Goal: Transaction & Acquisition: Purchase product/service

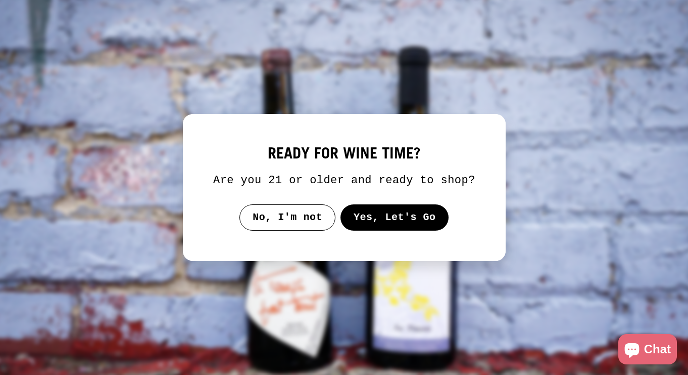
click at [353, 231] on button "Yes, Let's Go" at bounding box center [394, 218] width 109 height 26
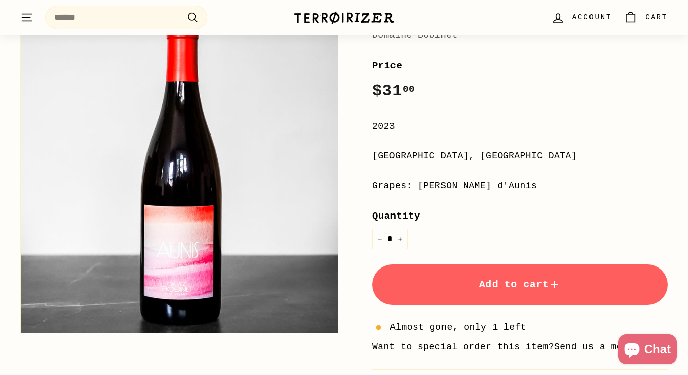
scroll to position [175, 0]
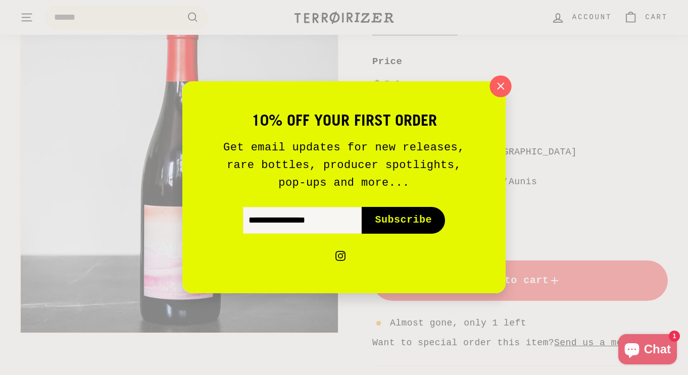
click at [504, 89] on icon "button" at bounding box center [500, 86] width 15 height 15
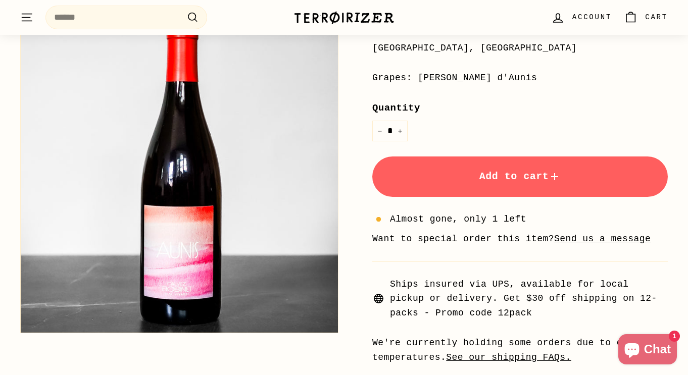
scroll to position [323, 0]
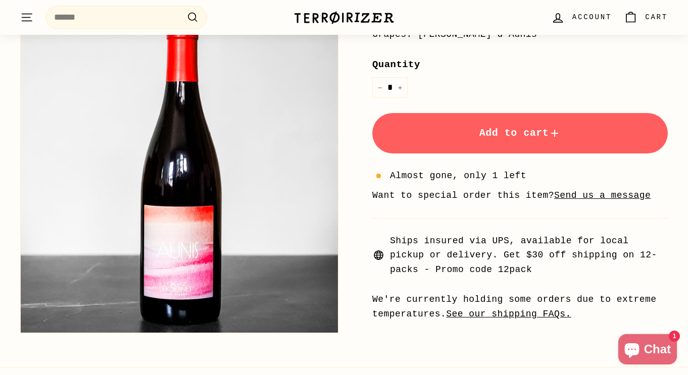
click at [467, 137] on button "Add to cart" at bounding box center [519, 133] width 295 height 40
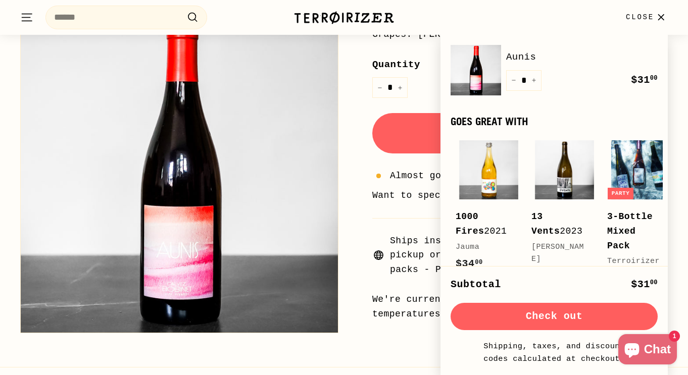
click at [659, 18] on icon "button" at bounding box center [661, 18] width 14 height 14
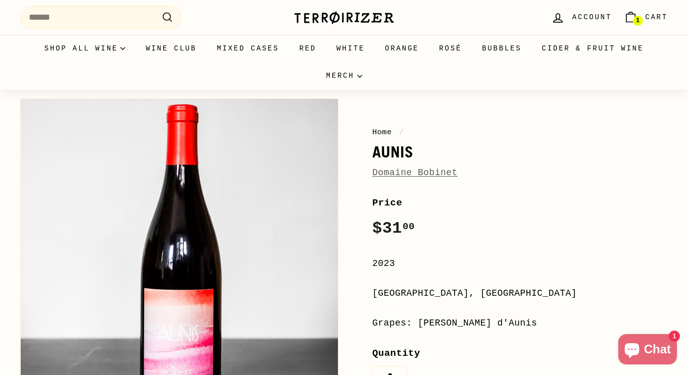
scroll to position [0, 0]
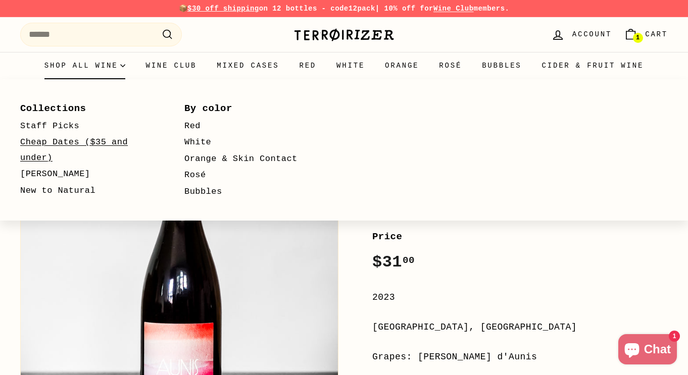
click at [51, 144] on link "Cheap Dates ($35 and under)" at bounding box center [87, 150] width 135 height 32
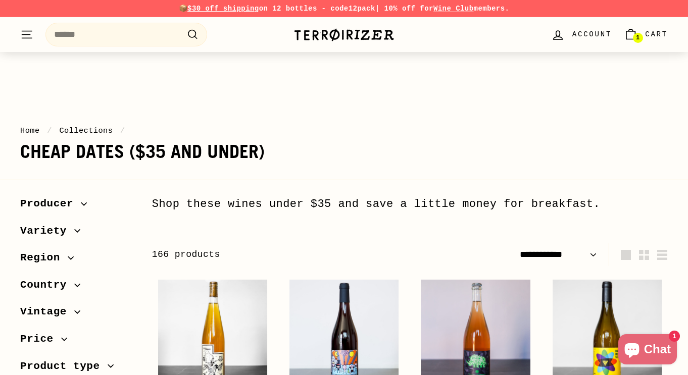
select select "**********"
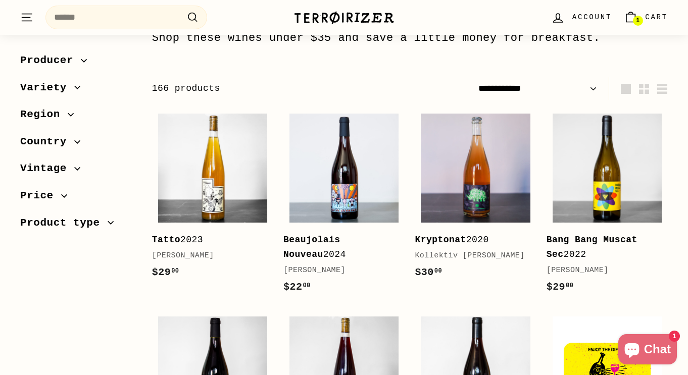
scroll to position [170, 0]
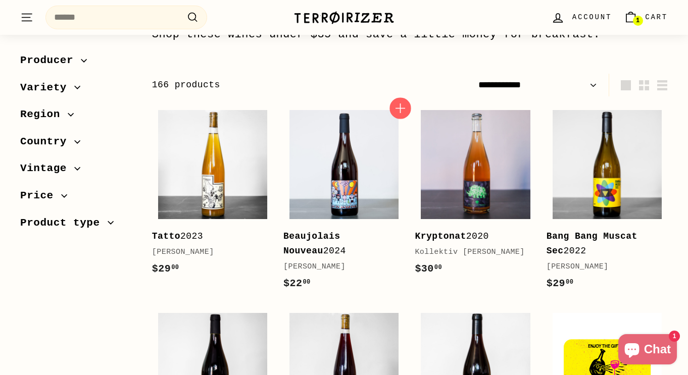
click at [401, 112] on icon "button" at bounding box center [400, 108] width 13 height 13
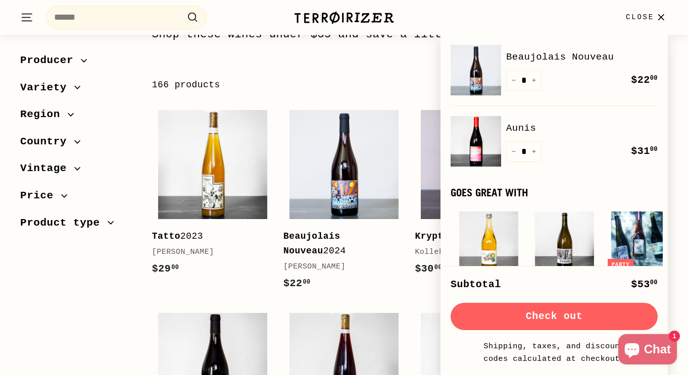
click at [657, 22] on icon "button" at bounding box center [661, 18] width 14 height 14
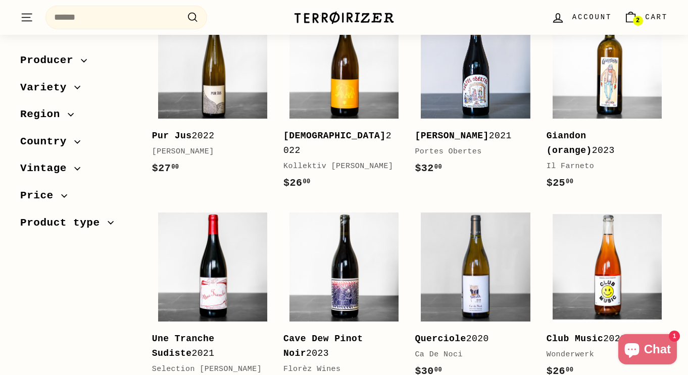
scroll to position [880, 0]
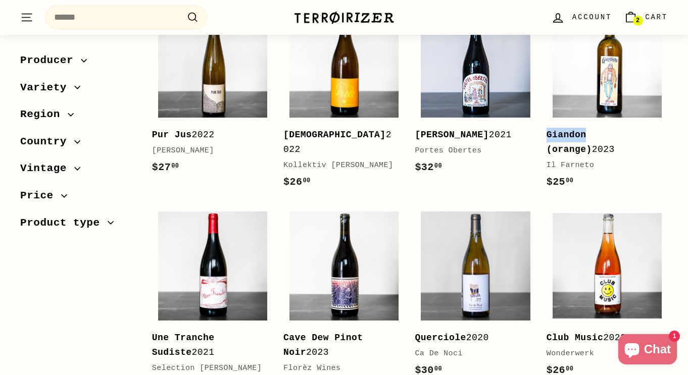
drag, startPoint x: 541, startPoint y: 148, endPoint x: 585, endPoint y: 149, distance: 43.9
click at [585, 149] on div "Add to cart Giandon (orange) 2023 Il Farneto $25 00 $25.00" at bounding box center [606, 102] width 131 height 198
copy b "Giandon"
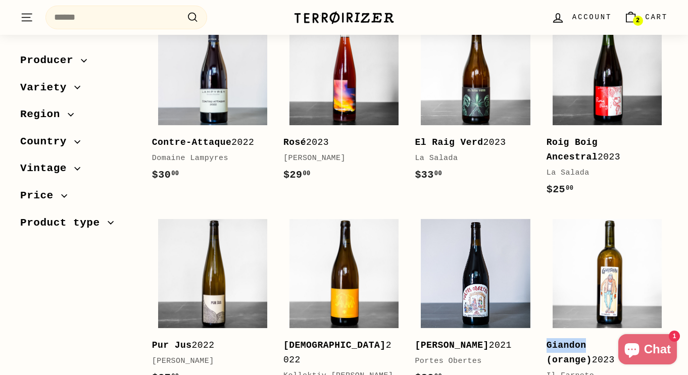
scroll to position [675, 0]
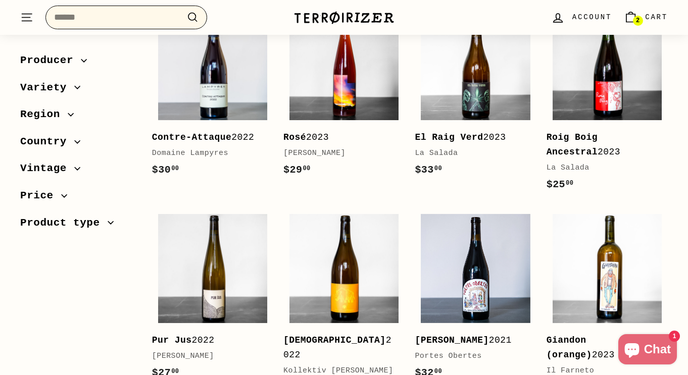
click at [135, 20] on input "Search" at bounding box center [126, 18] width 162 height 24
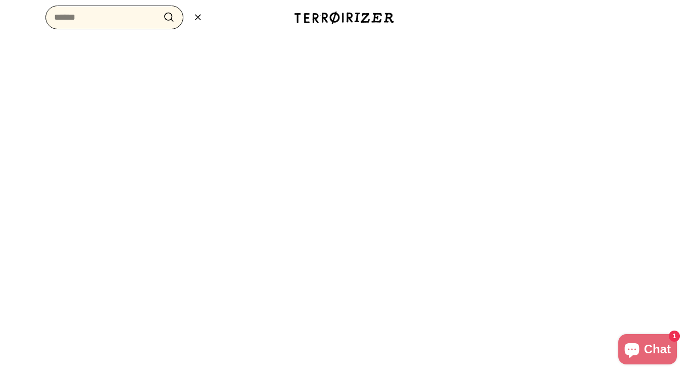
paste input "*******"
type input "*******"
click at [160, 10] on button ".cls-1{fill:none;stroke:#000;stroke-miterlimit:10;stroke-width:2px} Search" at bounding box center [169, 18] width 19 height 16
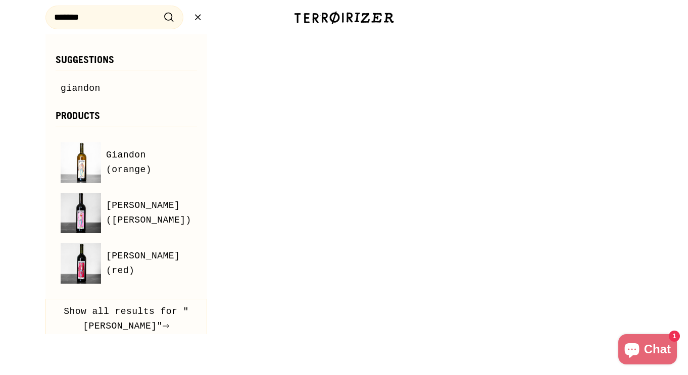
scroll to position [729, 0]
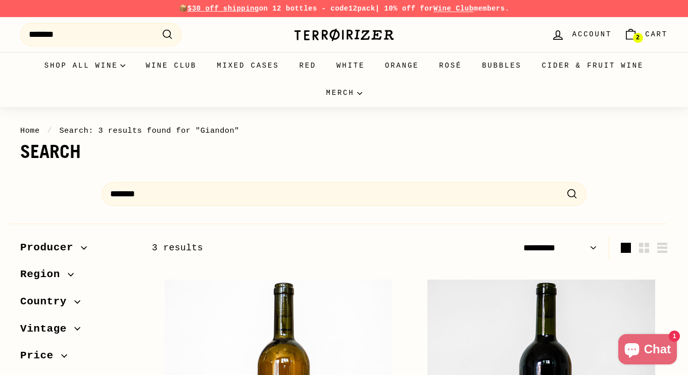
select select "*********"
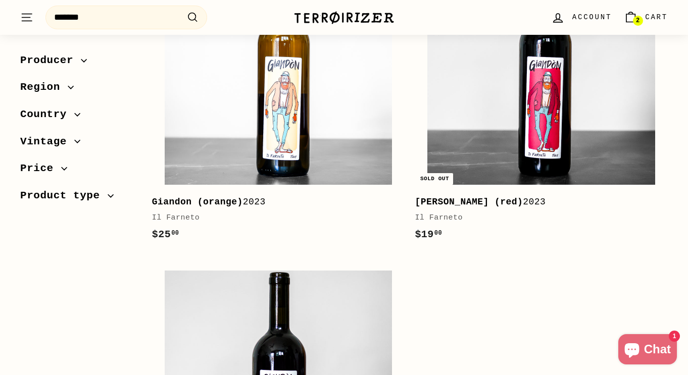
scroll to position [215, 0]
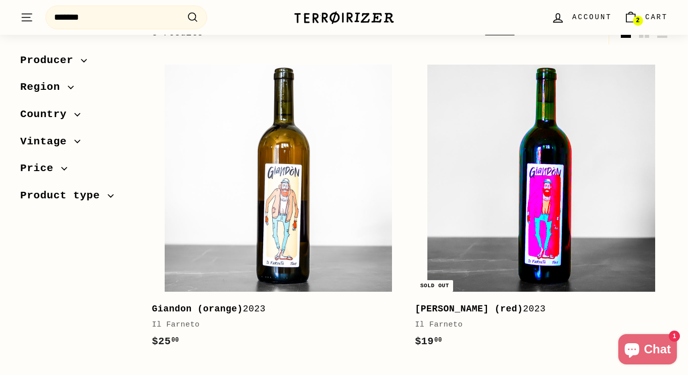
click at [480, 231] on img at bounding box center [541, 179] width 228 height 228
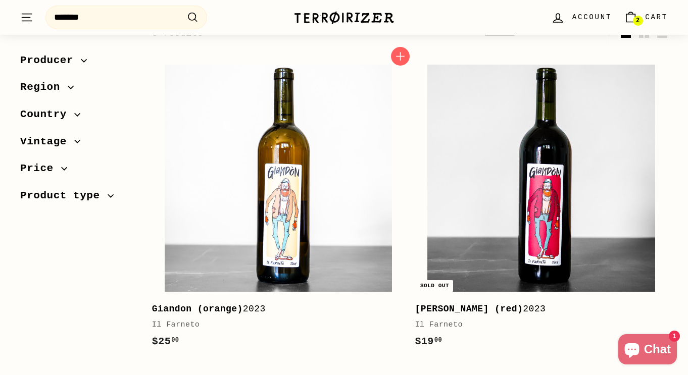
click at [262, 310] on div "Giandon (orange) 2023" at bounding box center [273, 309] width 243 height 15
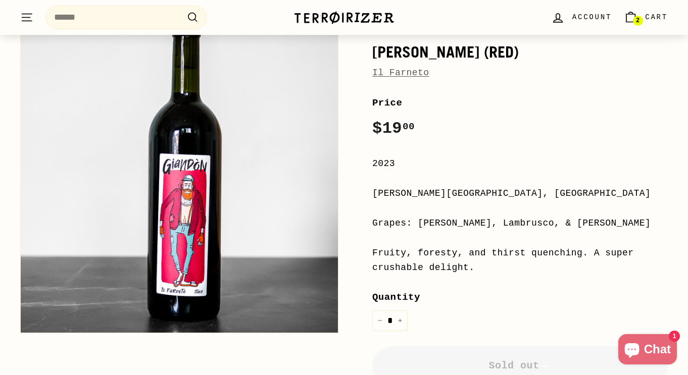
scroll to position [148, 0]
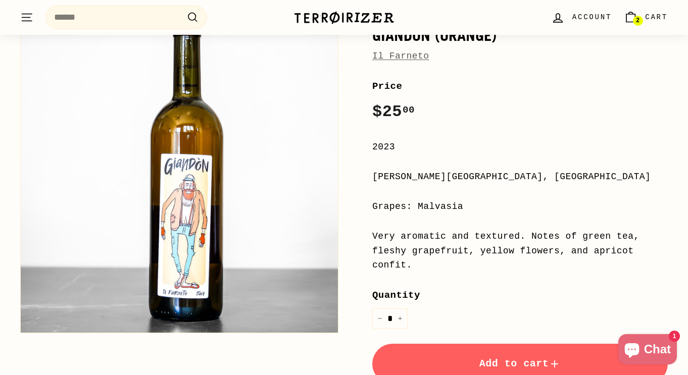
scroll to position [153, 0]
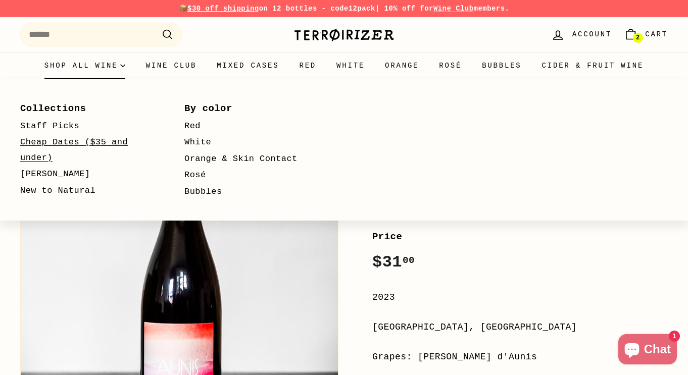
click at [54, 138] on link "Cheap Dates ($35 and under)" at bounding box center [87, 150] width 135 height 32
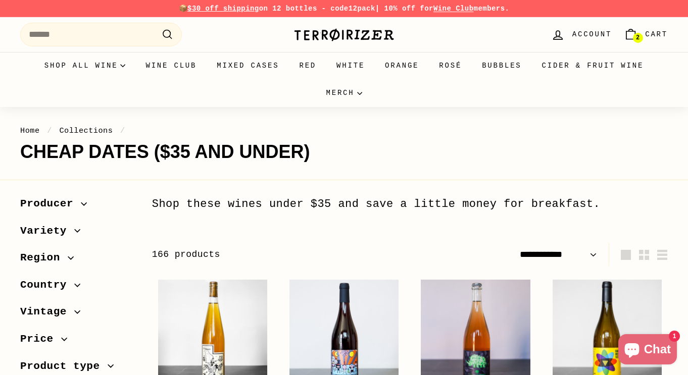
select select "**********"
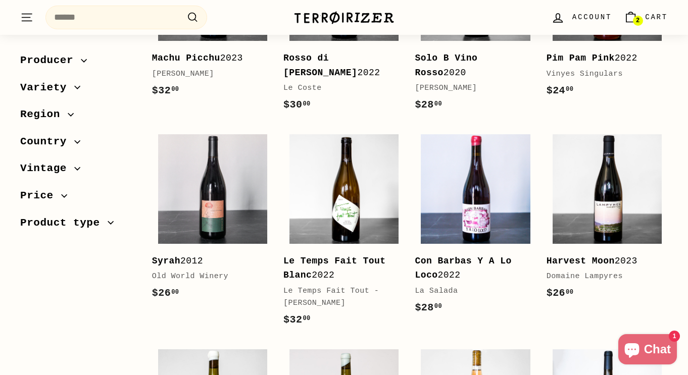
scroll to position [1367, 0]
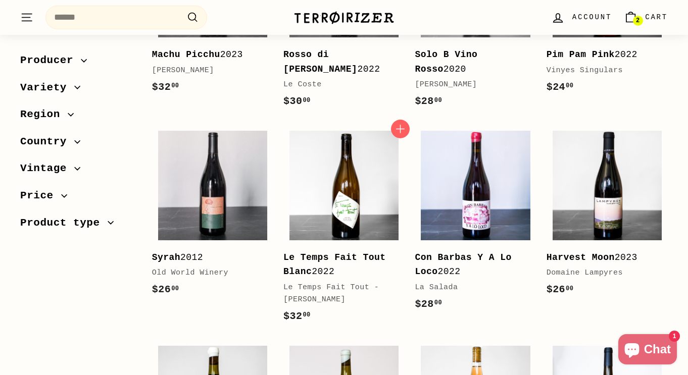
click at [302, 280] on div "Le Temps Fait Tout Blanc 2022" at bounding box center [338, 264] width 111 height 29
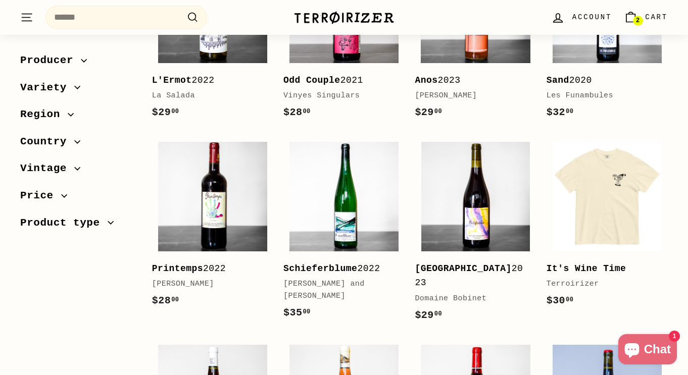
scroll to position [1760, 0]
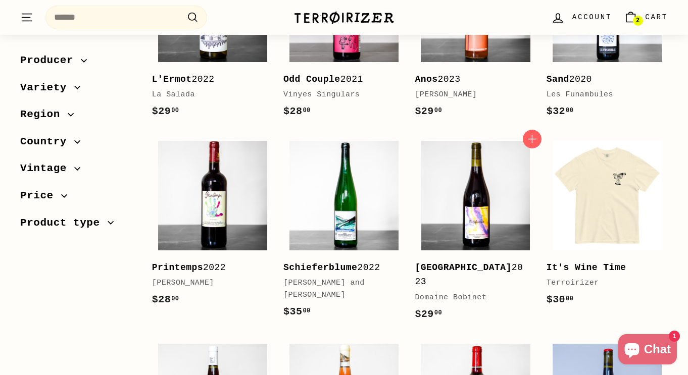
click at [436, 304] on div "Domaine Bobinet" at bounding box center [470, 298] width 111 height 12
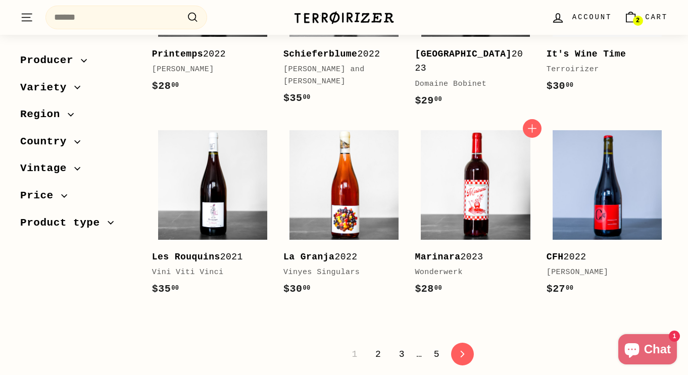
scroll to position [1979, 0]
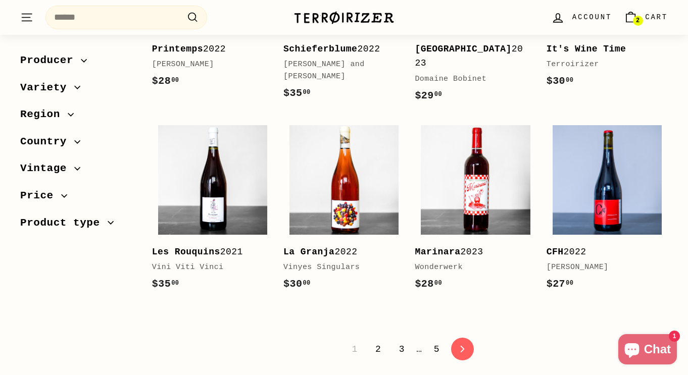
click at [371, 358] on link "2" at bounding box center [378, 349] width 18 height 17
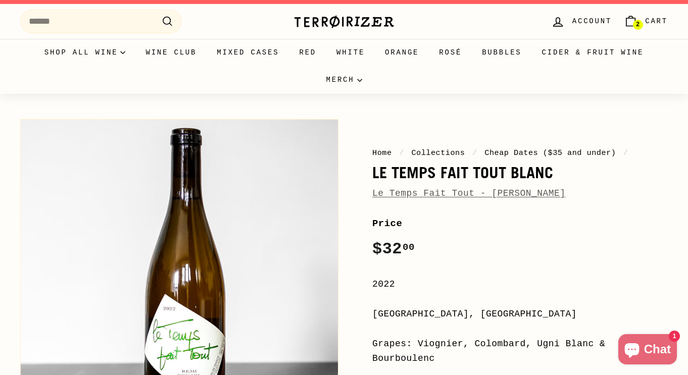
scroll to position [25, 0]
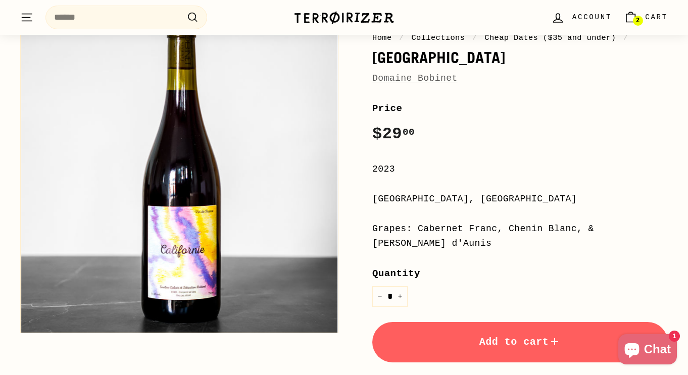
scroll to position [129, 0]
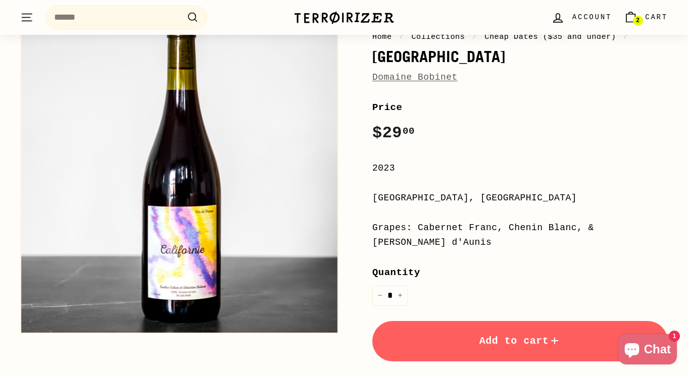
click at [471, 339] on button "Add to cart" at bounding box center [519, 341] width 295 height 40
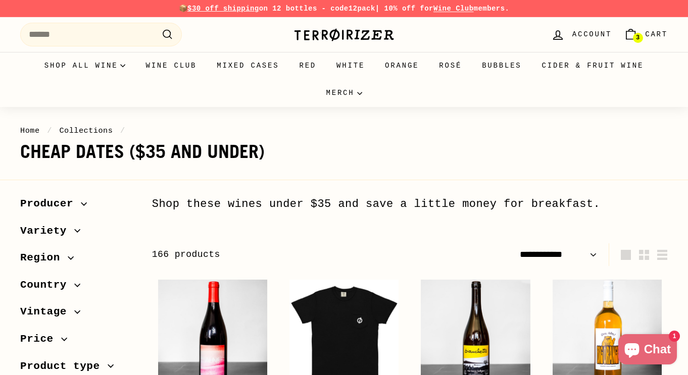
select select "**********"
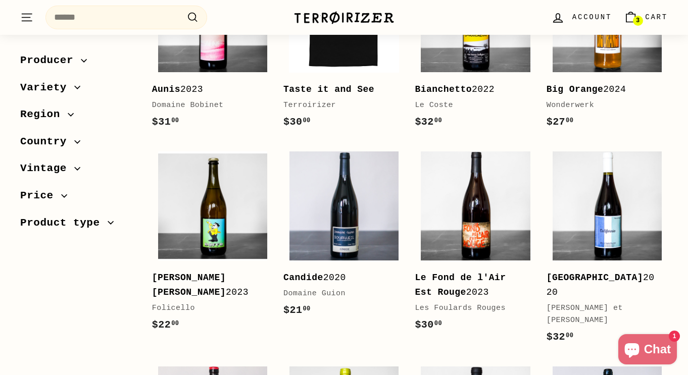
scroll to position [318, 0]
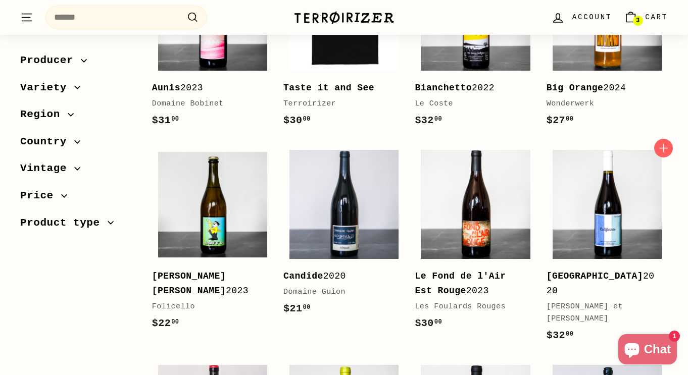
click at [556, 301] on div "Lilian et Sophie Bauchet" at bounding box center [601, 313] width 111 height 24
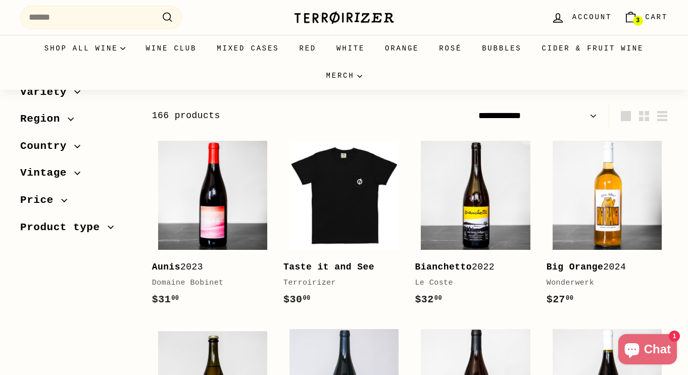
scroll to position [0, 0]
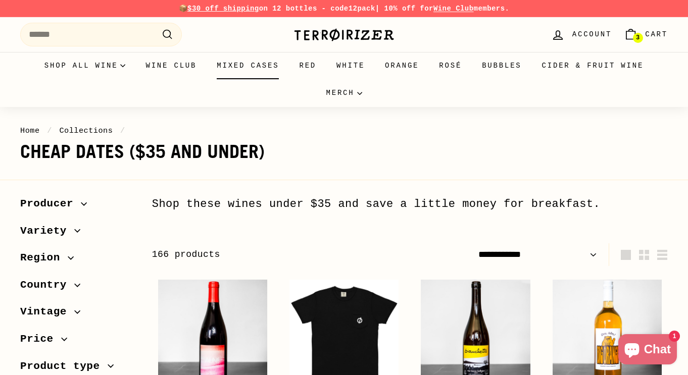
click at [255, 68] on link "Mixed Cases" at bounding box center [248, 65] width 82 height 27
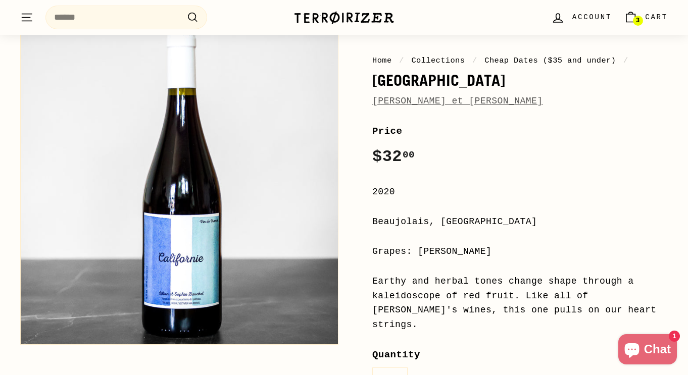
scroll to position [97, 0]
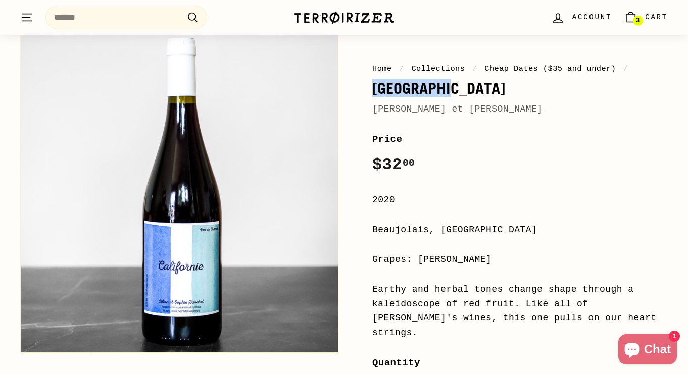
drag, startPoint x: 448, startPoint y: 83, endPoint x: 373, endPoint y: 81, distance: 75.8
click at [373, 81] on h1 "[GEOGRAPHIC_DATA]" at bounding box center [519, 88] width 295 height 17
copy h1 "[GEOGRAPHIC_DATA]"
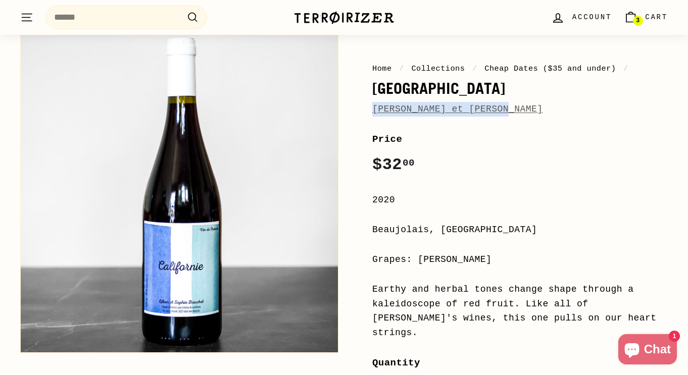
drag, startPoint x: 518, startPoint y: 109, endPoint x: 373, endPoint y: 111, distance: 145.0
click at [373, 111] on div "Lilian et Sophie Bauchet" at bounding box center [519, 109] width 295 height 15
copy link "Lilian et Sophie Bauchet"
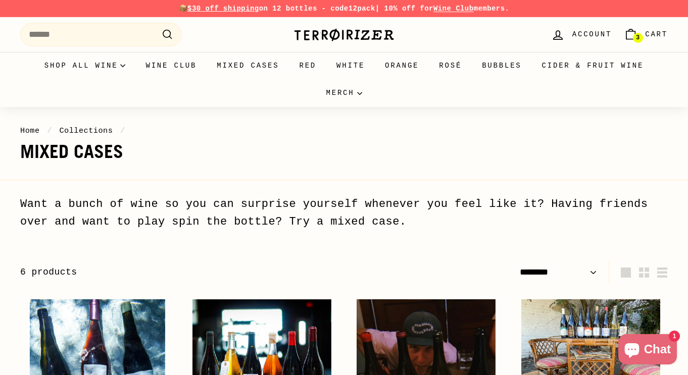
select select "******"
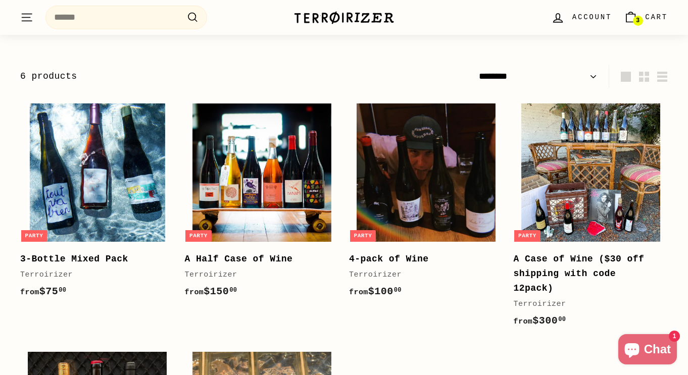
scroll to position [189, 0]
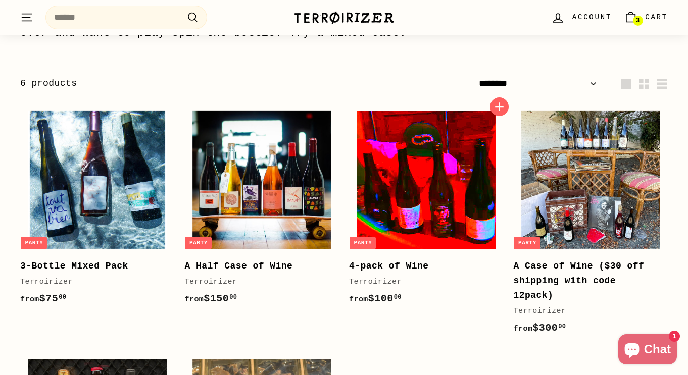
click at [435, 215] on img at bounding box center [426, 180] width 139 height 139
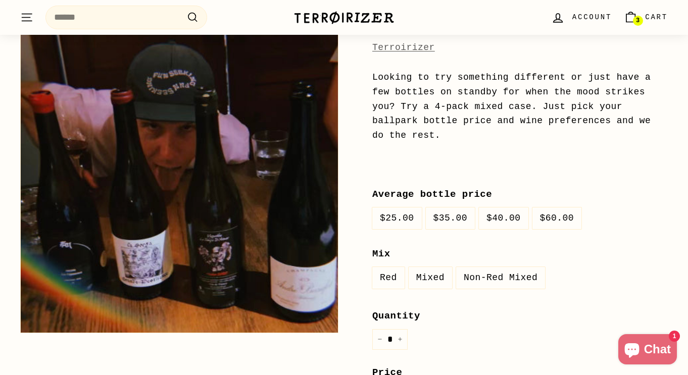
scroll to position [160, 0]
click at [484, 281] on label "Non-Red Mixed" at bounding box center [500, 277] width 89 height 22
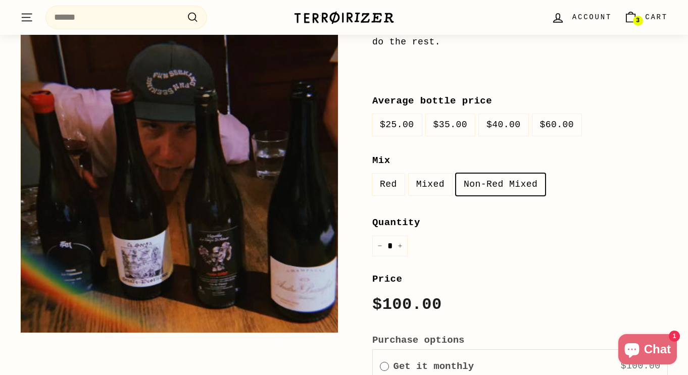
scroll to position [252, 0]
click at [454, 132] on label "$35.00" at bounding box center [450, 126] width 49 height 22
click at [506, 133] on label "$40.00" at bounding box center [503, 126] width 49 height 22
click at [396, 117] on label "$25.00" at bounding box center [396, 126] width 49 height 22
click at [454, 130] on label "$35.00" at bounding box center [450, 126] width 49 height 22
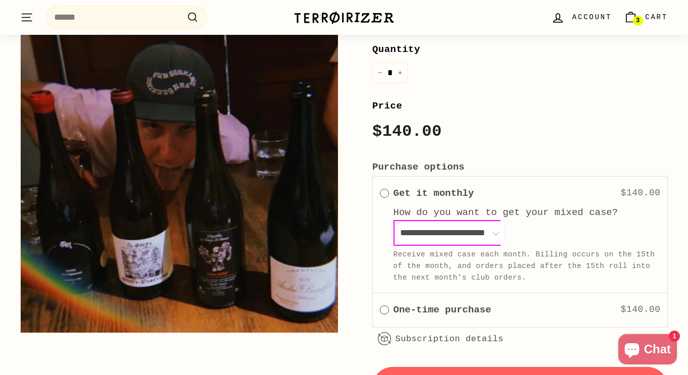
scroll to position [478, 0]
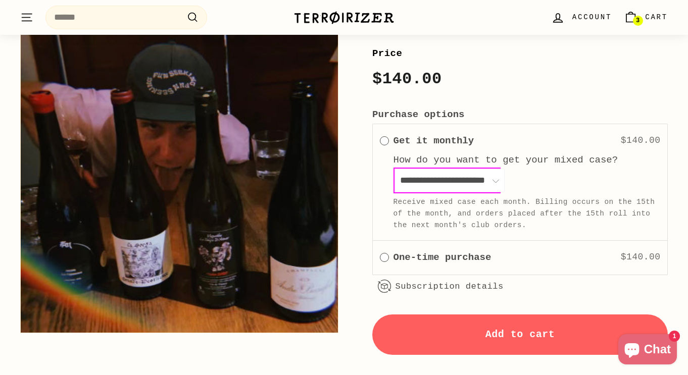
click at [505, 175] on select "**********" at bounding box center [449, 181] width 110 height 24
select select "**********"
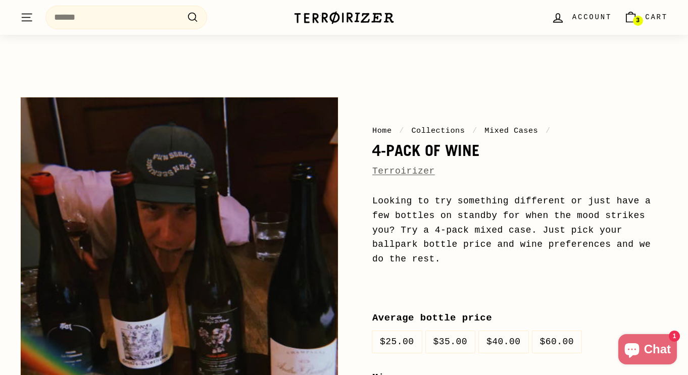
scroll to position [0, 0]
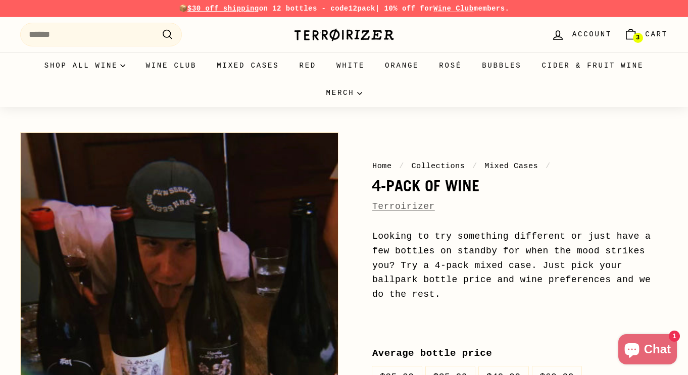
click at [345, 38] on img at bounding box center [343, 35] width 101 height 14
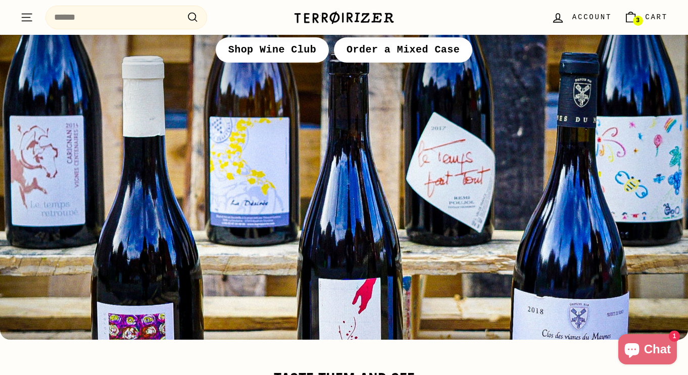
scroll to position [4758, 0]
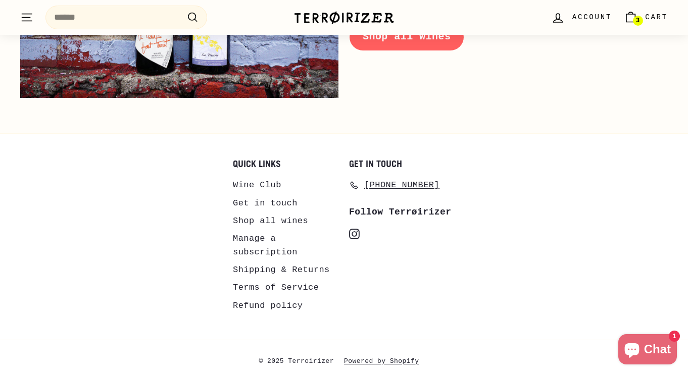
click at [268, 261] on link "Shipping & Returns" at bounding box center [281, 270] width 97 height 18
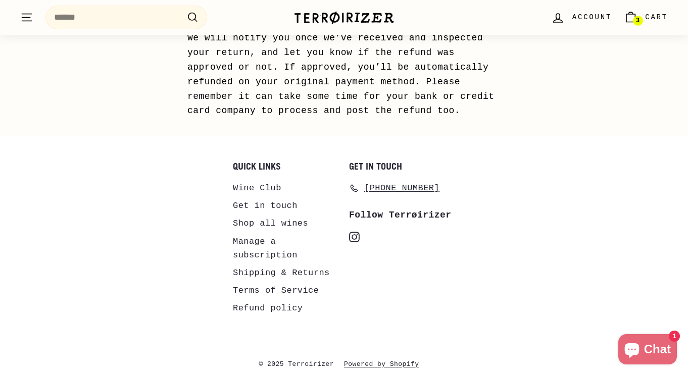
scroll to position [1114, 0]
click at [244, 185] on link "Wine Club" at bounding box center [257, 188] width 48 height 18
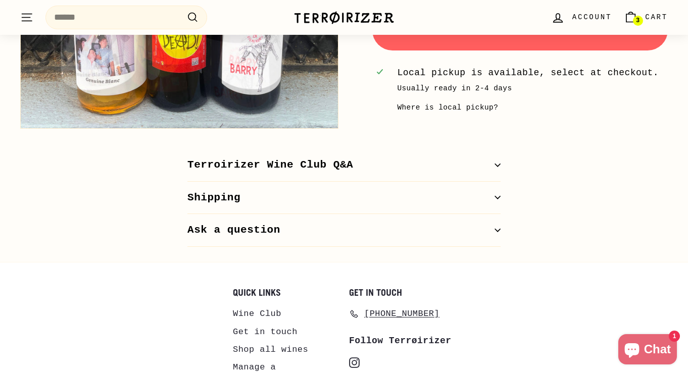
scroll to position [507, 0]
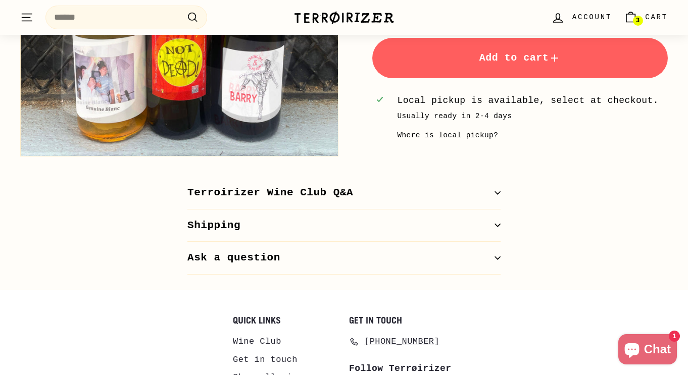
click at [275, 254] on button "Ask a question" at bounding box center [343, 258] width 313 height 33
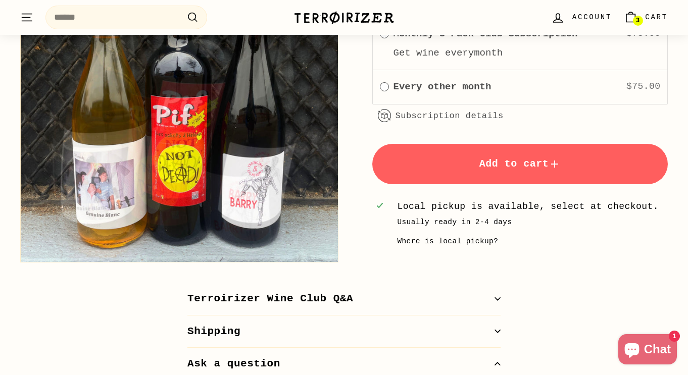
scroll to position [220, 0]
